Goal: Task Accomplishment & Management: Use online tool/utility

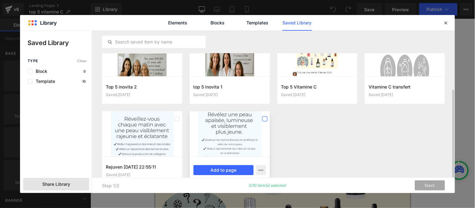
click at [265, 118] on label at bounding box center [265, 119] width 5 height 5
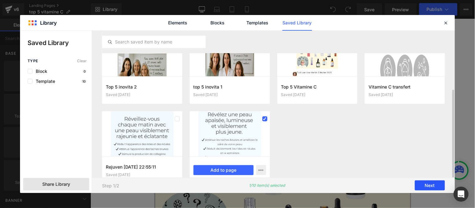
click at [427, 186] on button "Next" at bounding box center [430, 186] width 30 height 10
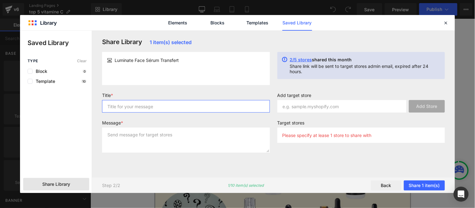
click at [165, 108] on input "text" at bounding box center [186, 106] width 168 height 13
type input "Luminate"
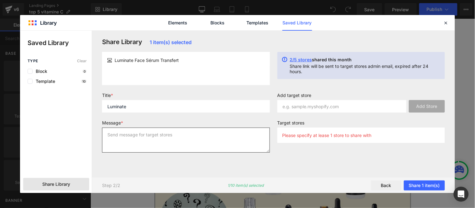
click at [161, 138] on textarea at bounding box center [186, 140] width 168 height 25
paste textarea "Luminate"
type textarea "Luminate"
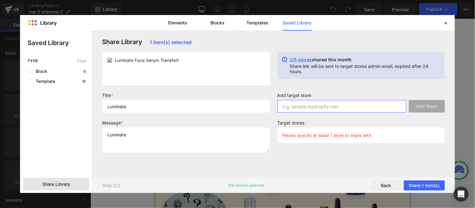
click at [333, 108] on input "text" at bounding box center [342, 106] width 129 height 13
paste input "bfrgsc-e6"
type input "bfrgsc-e6"
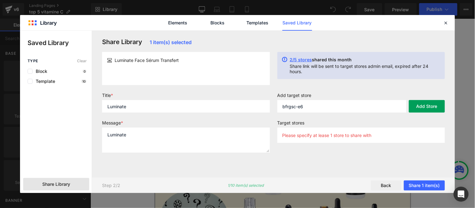
drag, startPoint x: 425, startPoint y: 107, endPoint x: 421, endPoint y: 110, distance: 5.1
click at [425, 107] on button "Add Store" at bounding box center [427, 106] width 36 height 13
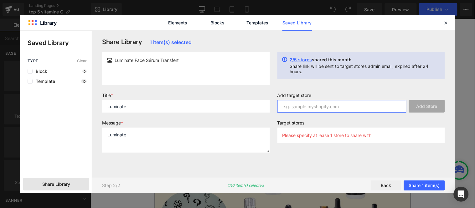
click at [335, 108] on input "text" at bounding box center [342, 106] width 129 height 13
paste input "bfrgsc-e6"
type input "bfrgsc-e6"
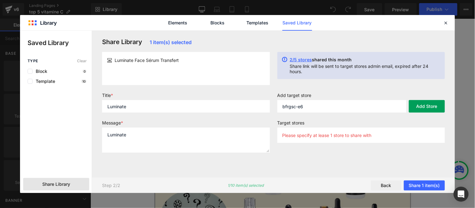
click at [428, 106] on button "Add Store" at bounding box center [427, 106] width 36 height 13
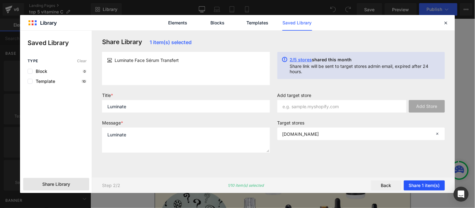
click at [422, 186] on button "Share 1 item(s)" at bounding box center [424, 186] width 41 height 10
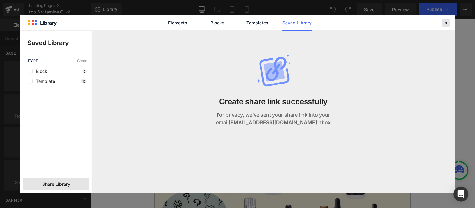
click at [447, 23] on icon at bounding box center [447, 23] width 6 height 6
